Goal: Connect with others: Connect with others

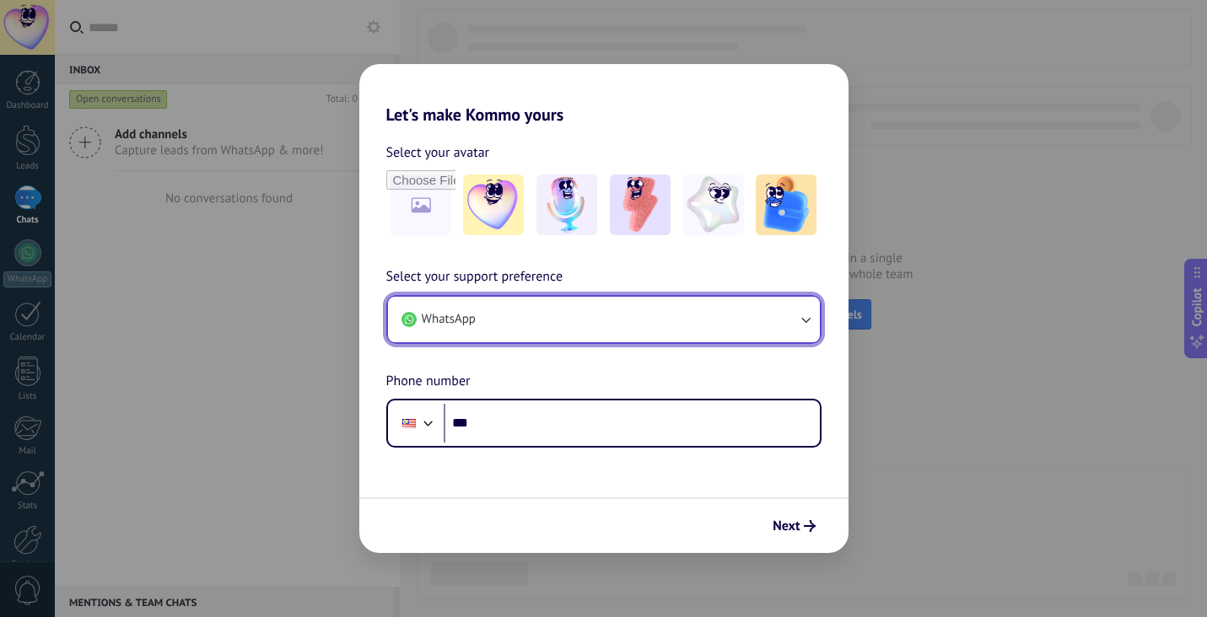
click at [502, 321] on button "WhatsApp" at bounding box center [604, 320] width 432 height 46
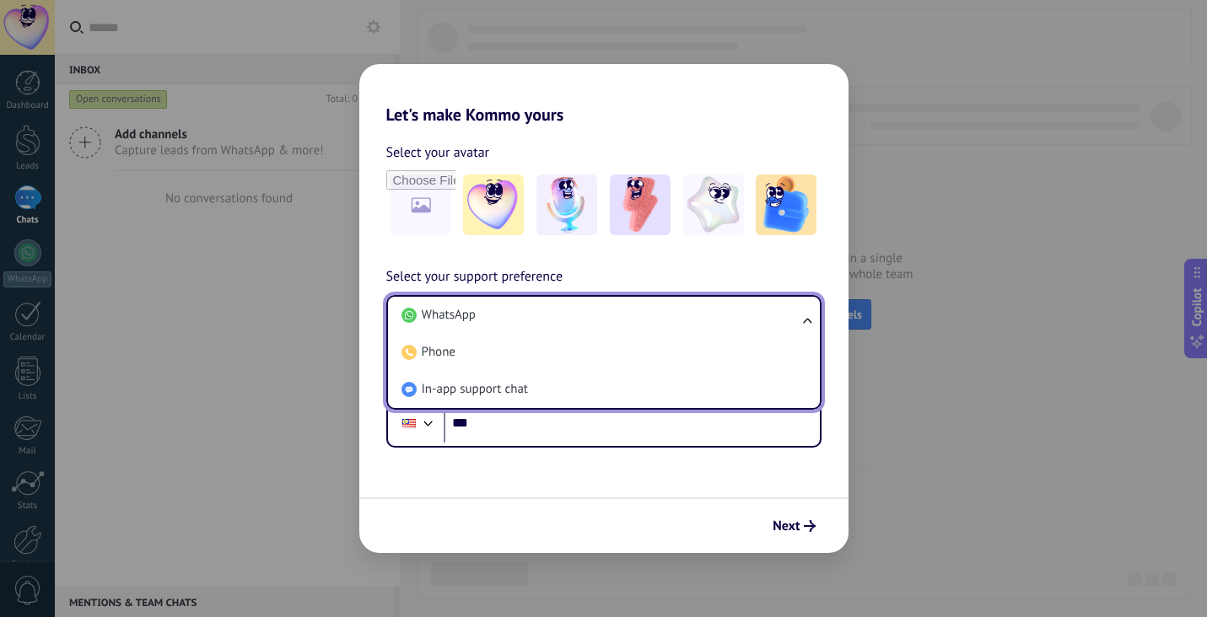
click at [502, 321] on li "WhatsApp" at bounding box center [601, 315] width 412 height 37
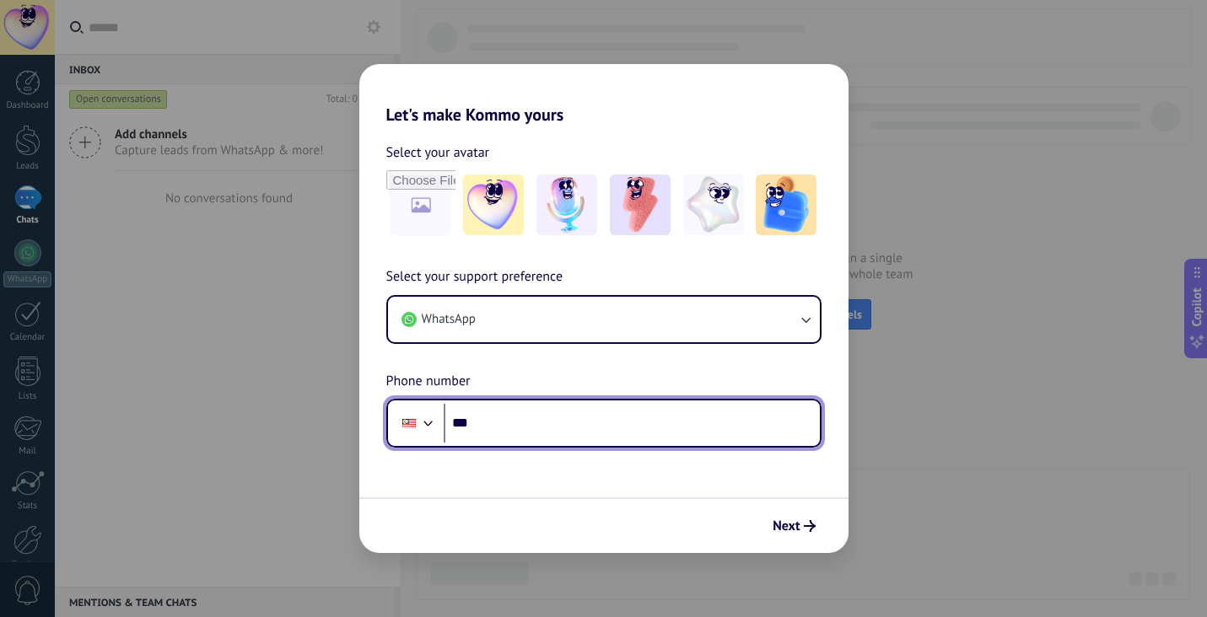
click at [494, 423] on input "***" at bounding box center [632, 423] width 376 height 39
type input "**********"
